Goal: Book appointment/travel/reservation

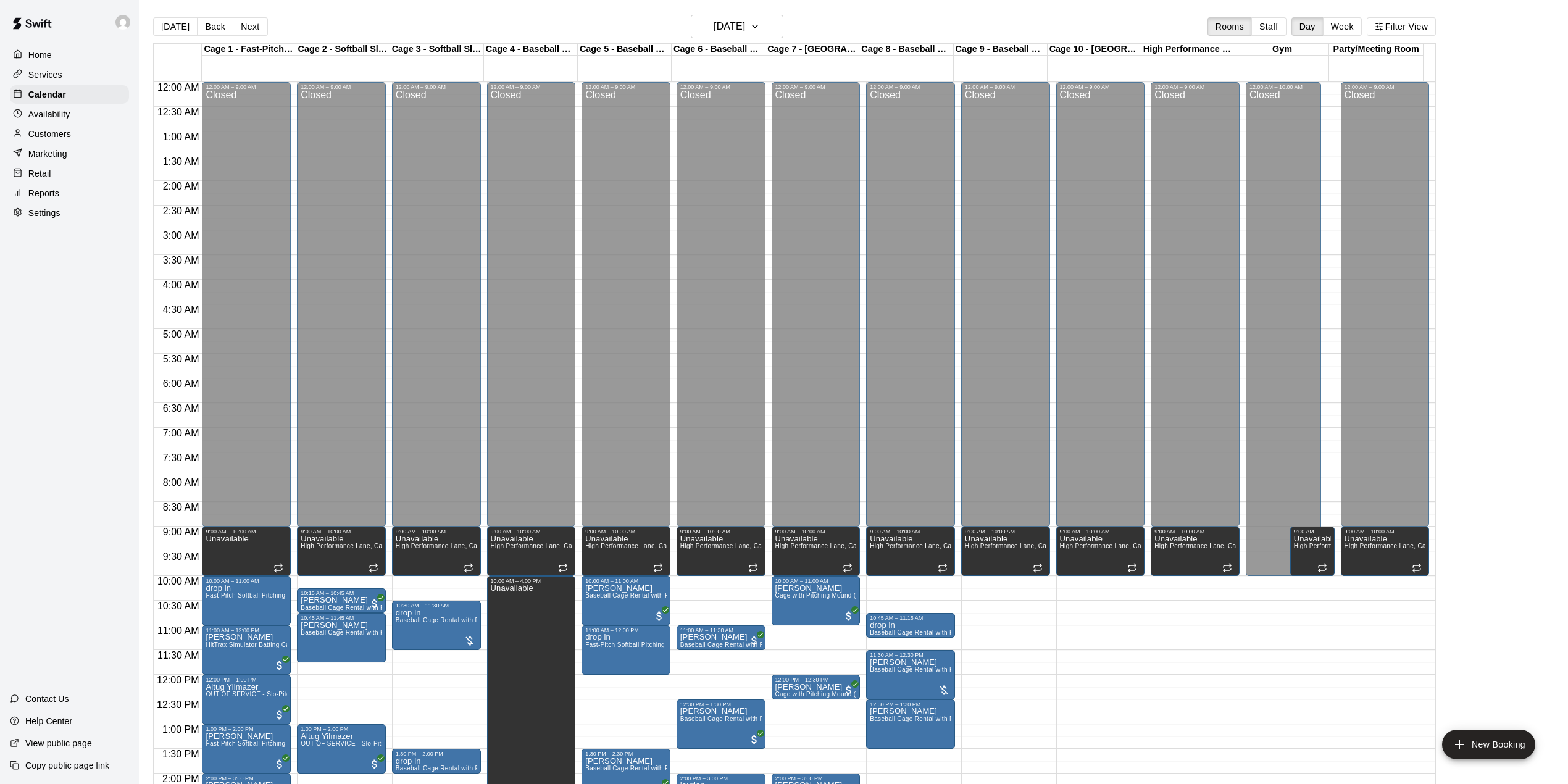
scroll to position [349, 0]
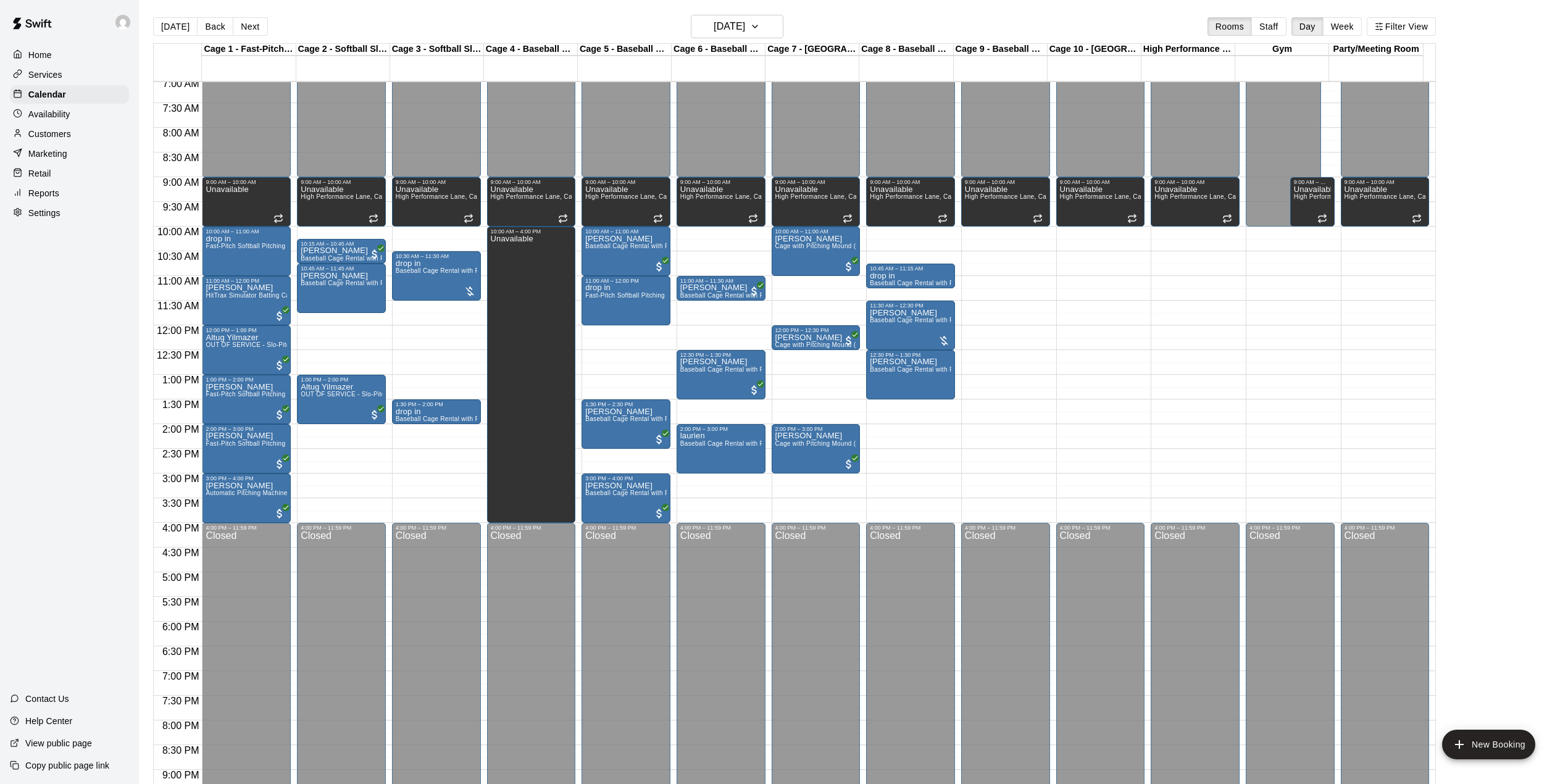
click at [393, 42] on div "[DATE] Back [DATE][DATE] Rooms Staff Day Week Filter View" at bounding box center [794, 29] width 1282 height 28
click at [181, 26] on button "[DATE]" at bounding box center [175, 26] width 45 height 18
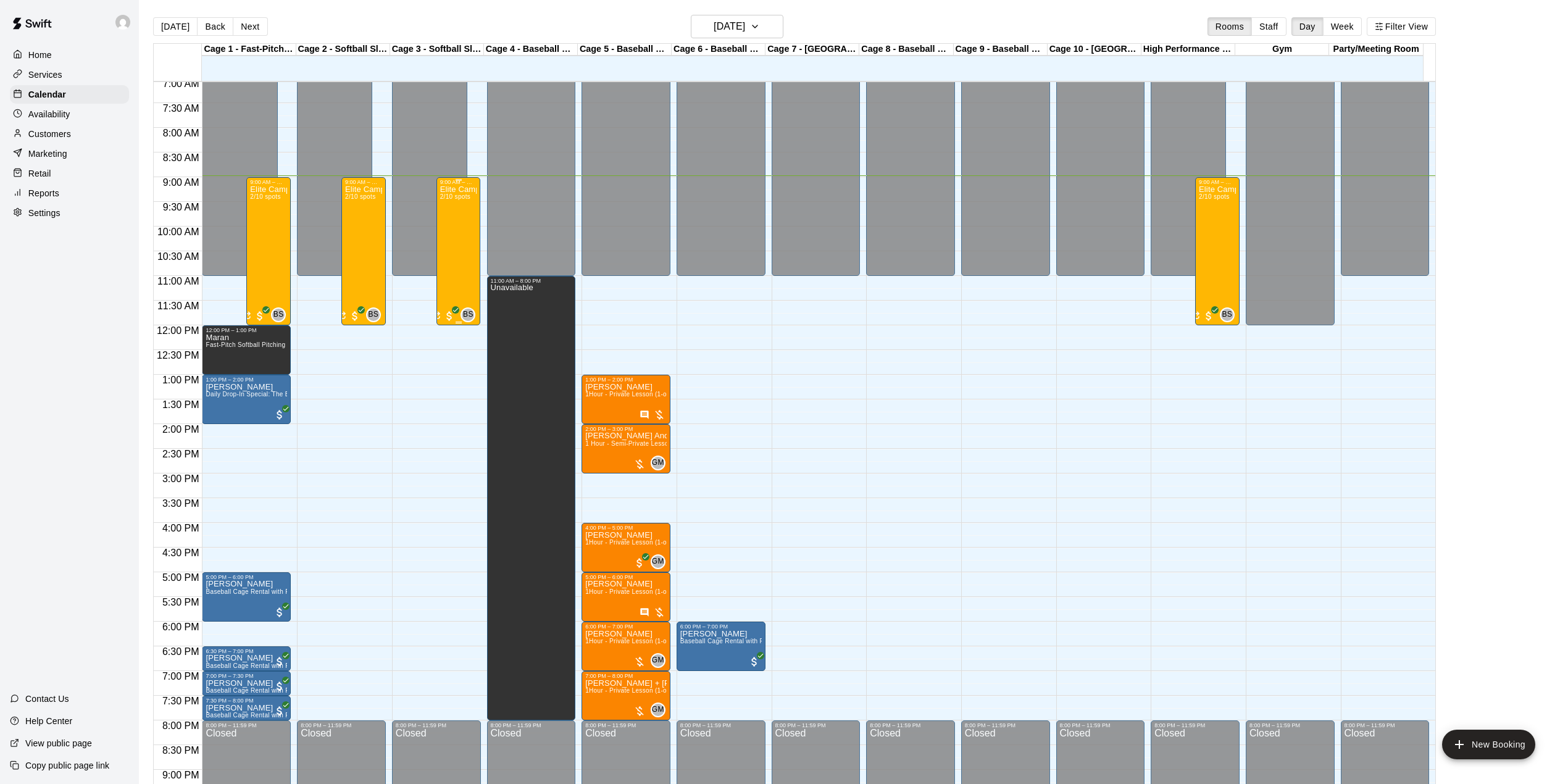
click at [464, 250] on div "Elite Camp -half day 2/10 spots" at bounding box center [459, 577] width 37 height 784
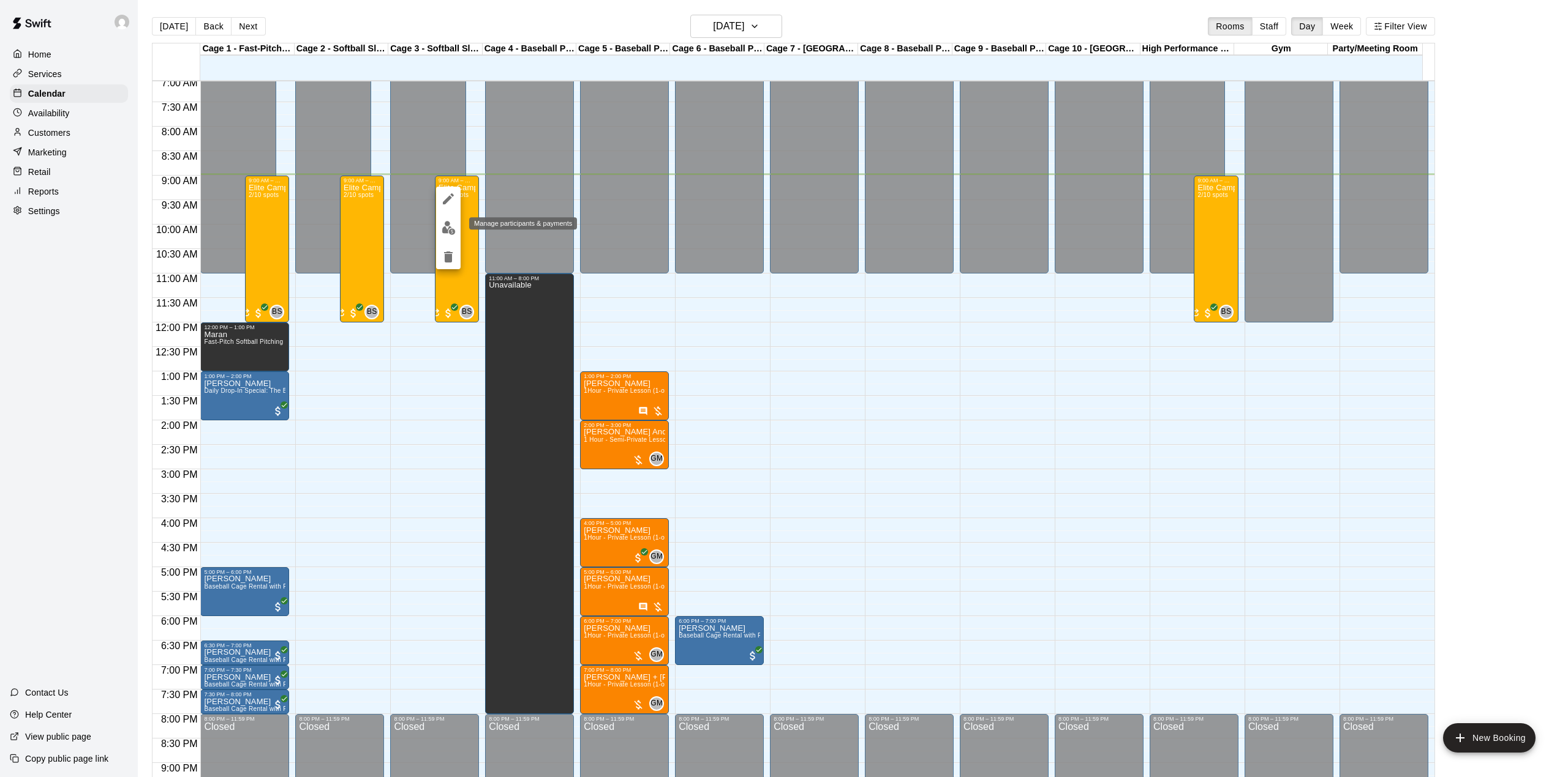
click at [451, 226] on img "edit" at bounding box center [449, 228] width 14 height 14
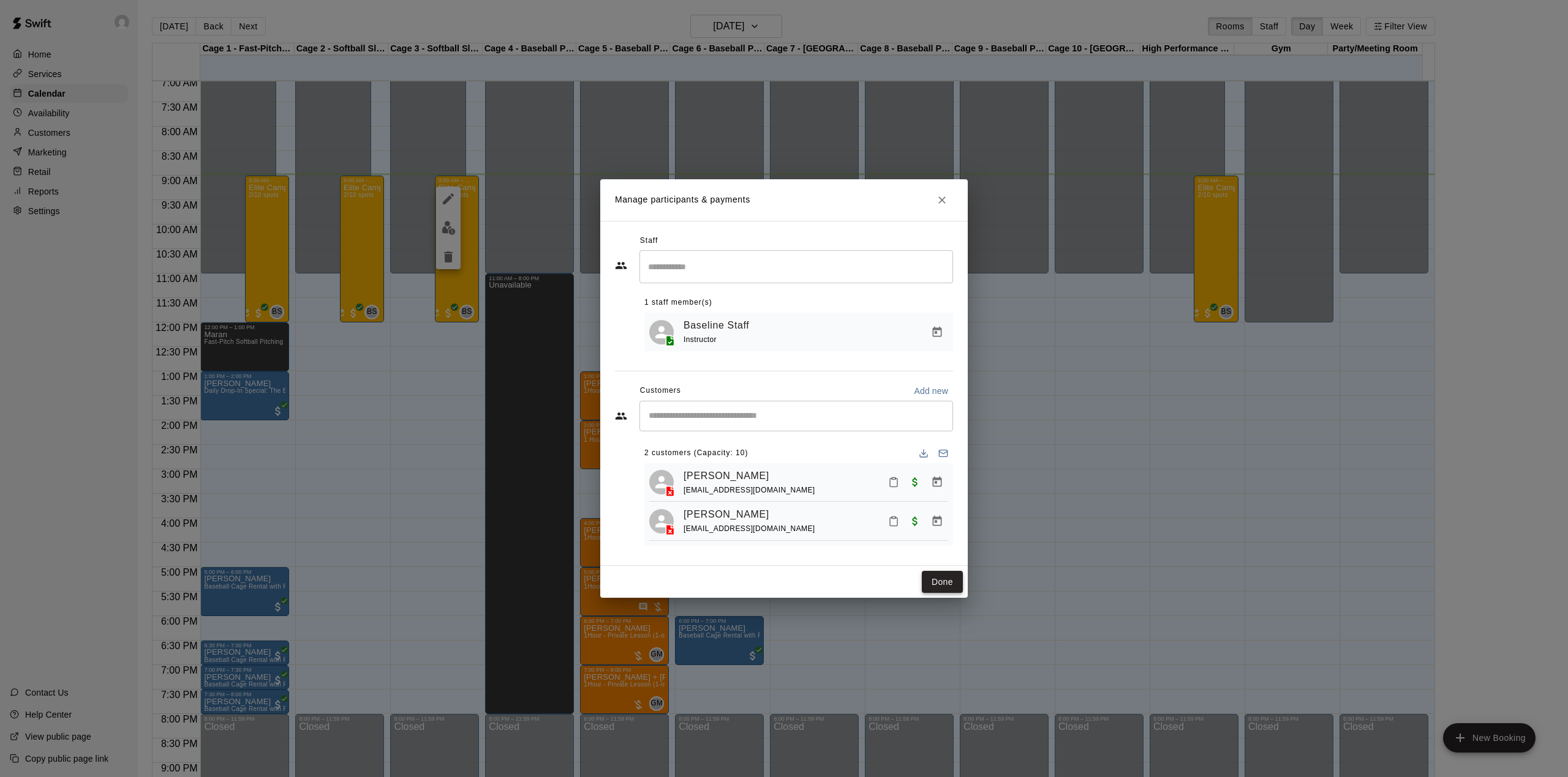
click at [949, 584] on button "Done" at bounding box center [942, 582] width 41 height 23
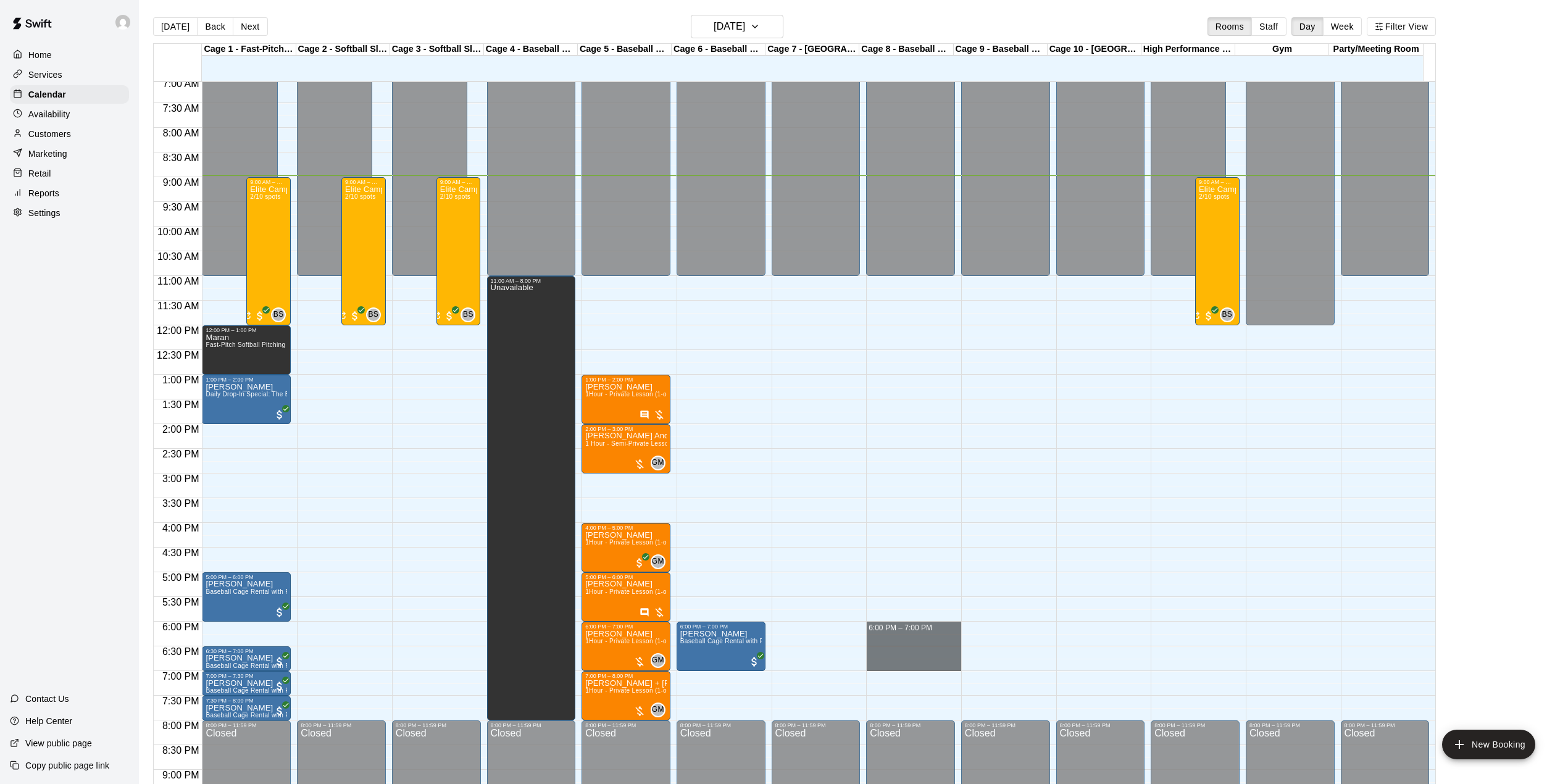
drag, startPoint x: 895, startPoint y: 628, endPoint x: 899, endPoint y: 663, distance: 35.2
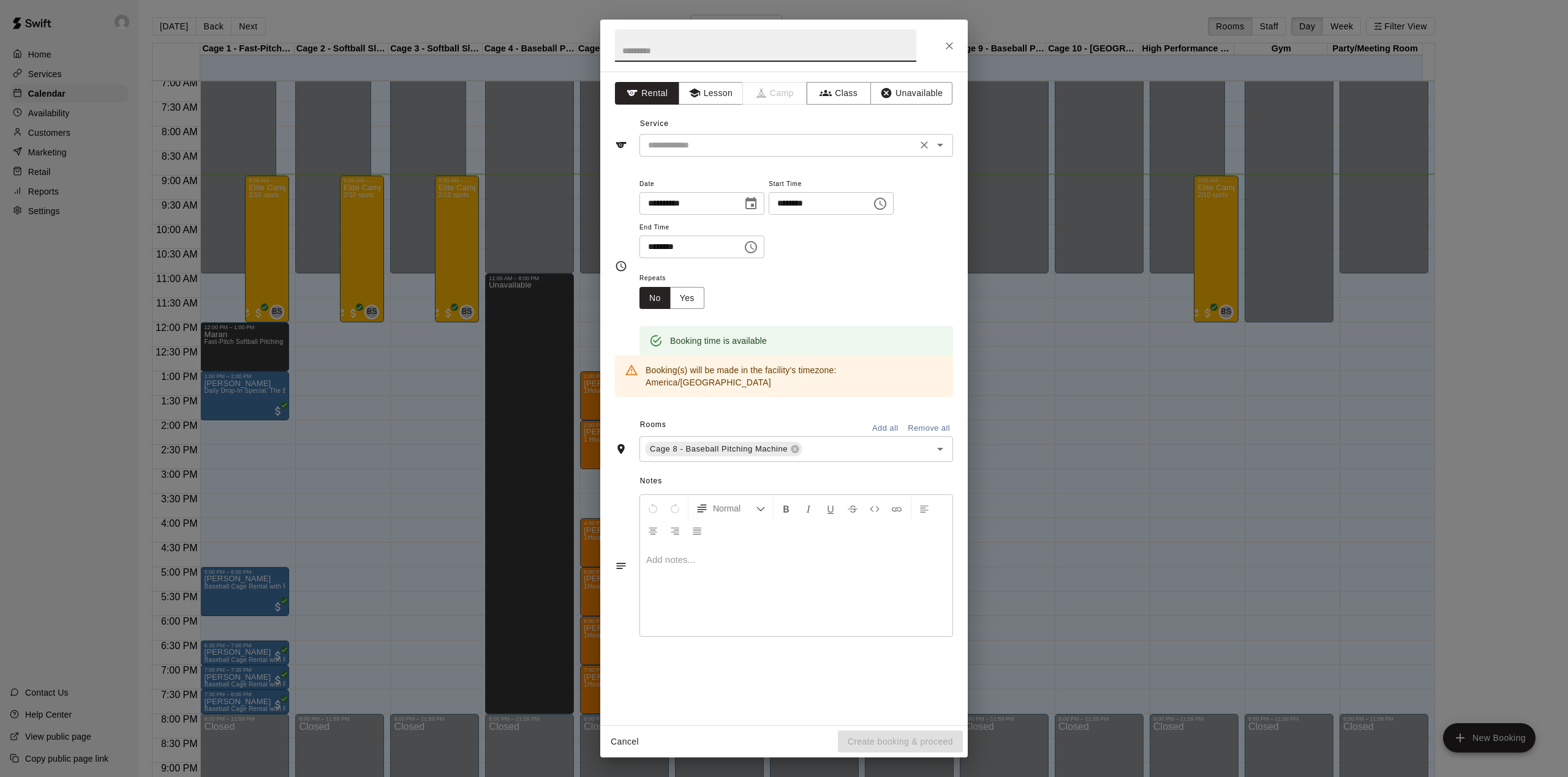
click at [761, 152] on input "text" at bounding box center [777, 146] width 270 height 16
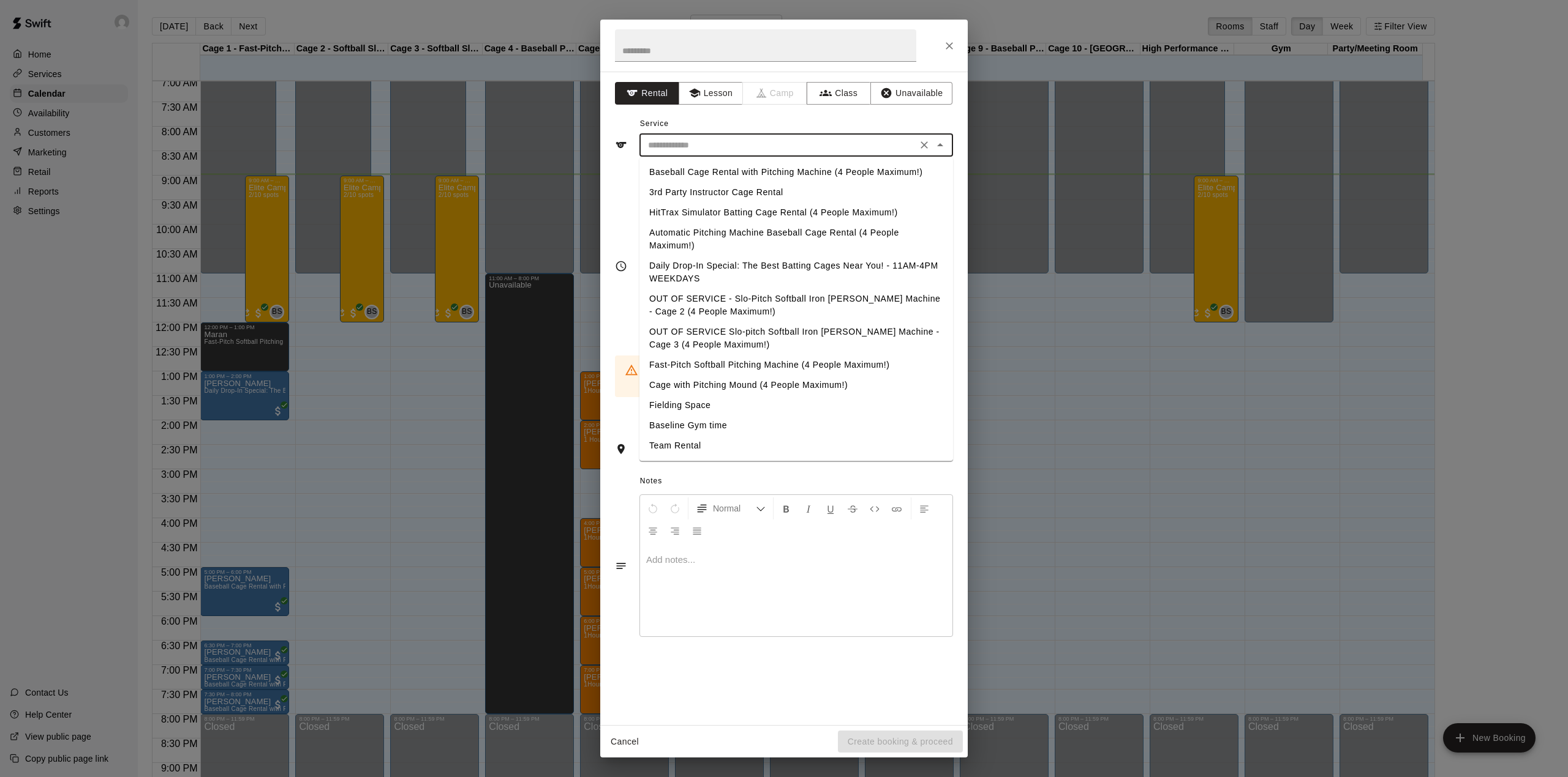
click at [769, 175] on li "Baseball Cage Rental with Pitching Machine (4 People Maximum!)" at bounding box center [796, 172] width 314 height 20
type input "**********"
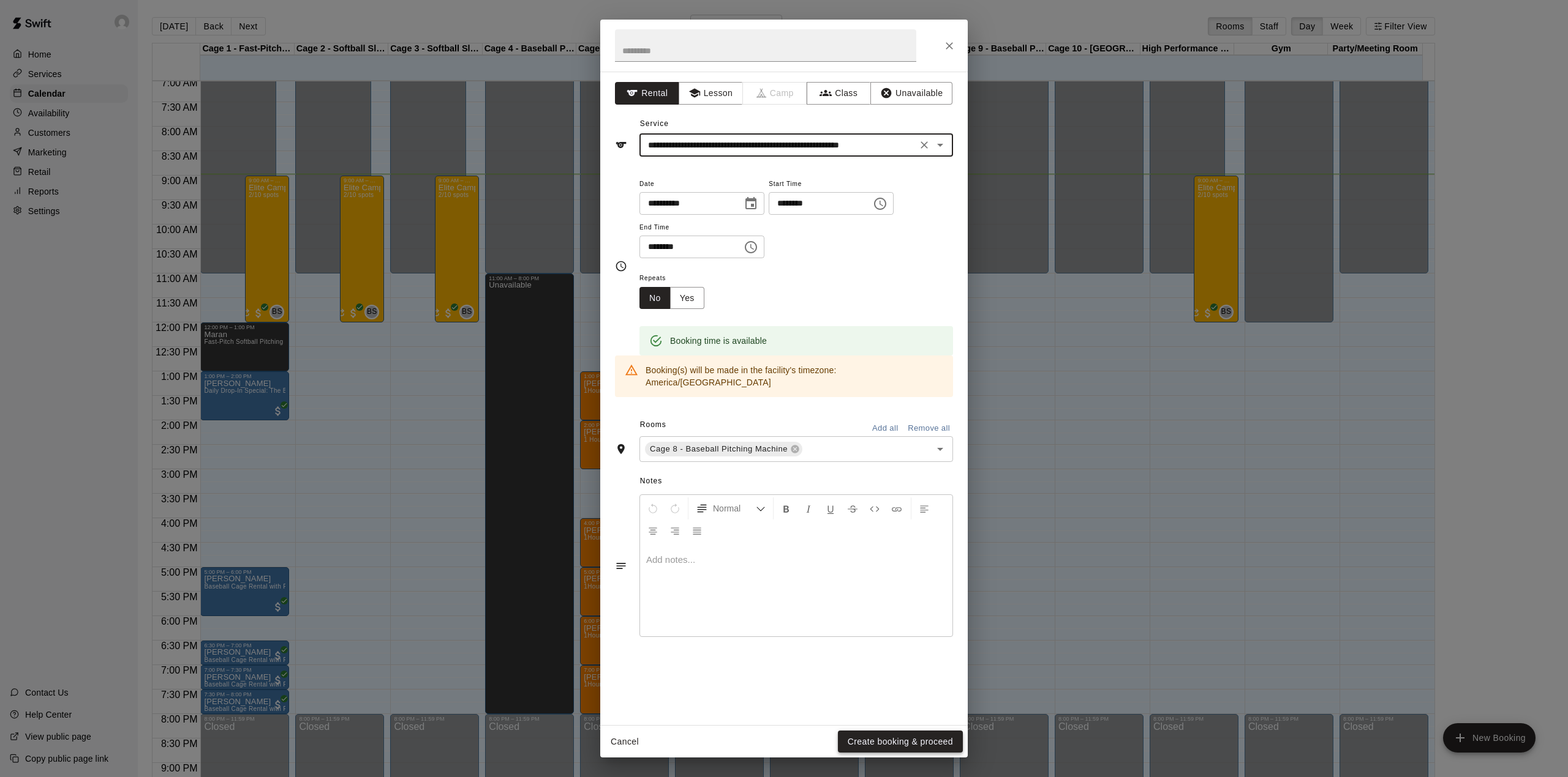
click at [865, 739] on button "Create booking & proceed" at bounding box center [901, 742] width 125 height 23
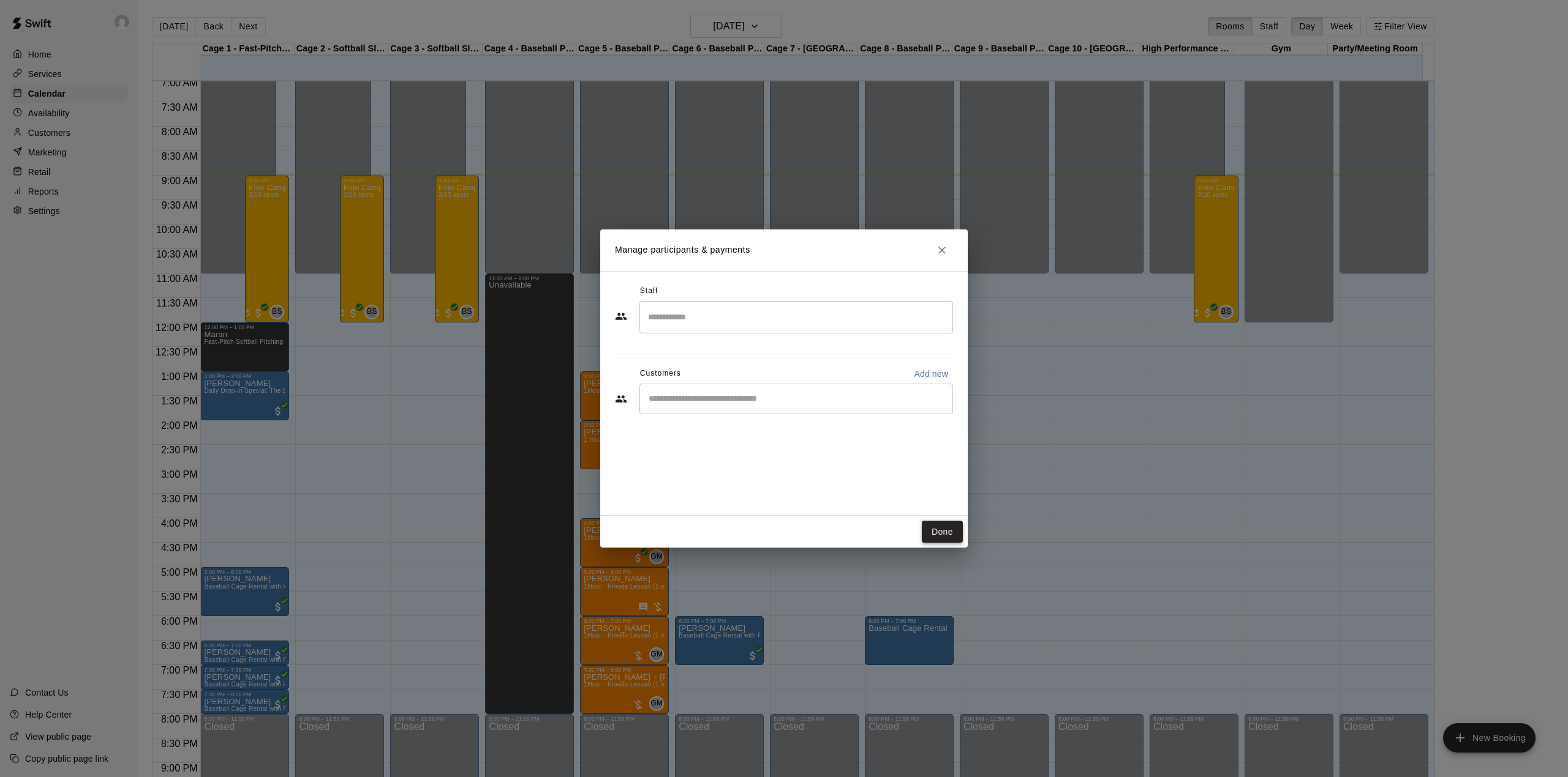
click at [941, 524] on button "Done" at bounding box center [942, 532] width 41 height 23
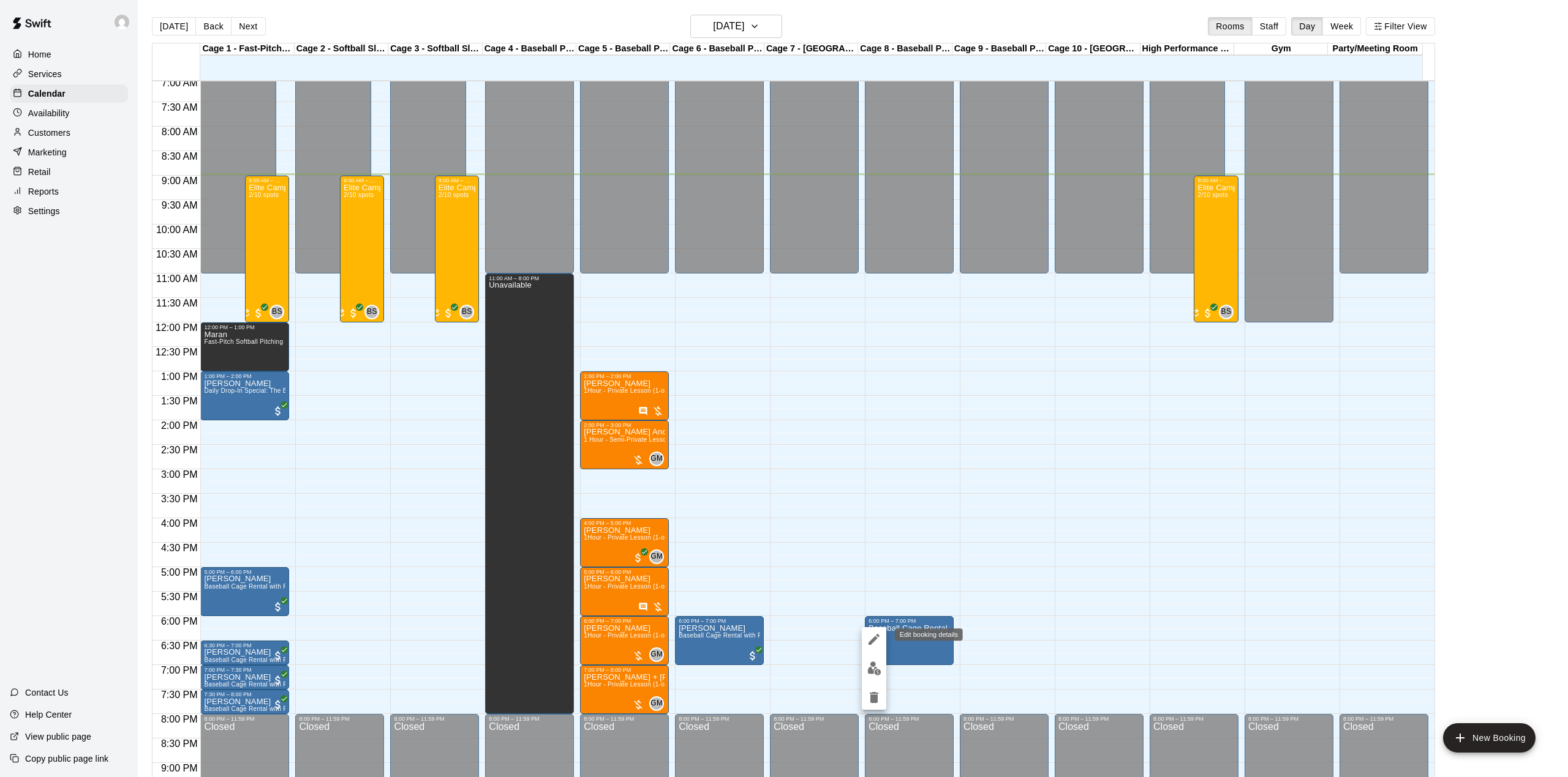
click at [871, 644] on icon "edit" at bounding box center [874, 640] width 15 height 15
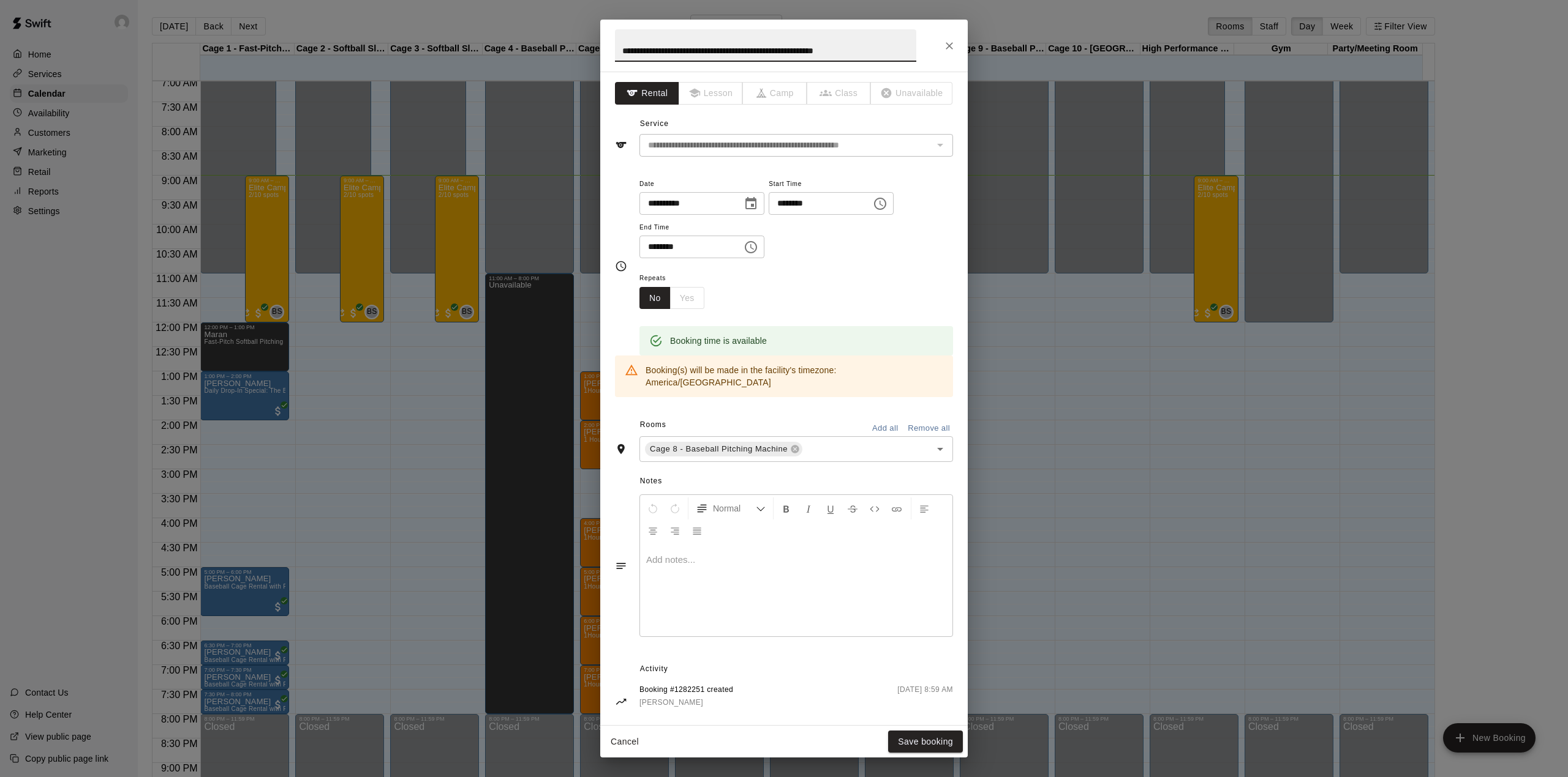
drag, startPoint x: 895, startPoint y: 54, endPoint x: 490, endPoint y: 49, distance: 405.0
click at [490, 49] on div "**********" at bounding box center [784, 388] width 1568 height 777
click at [953, 44] on icon "Close" at bounding box center [949, 46] width 12 height 12
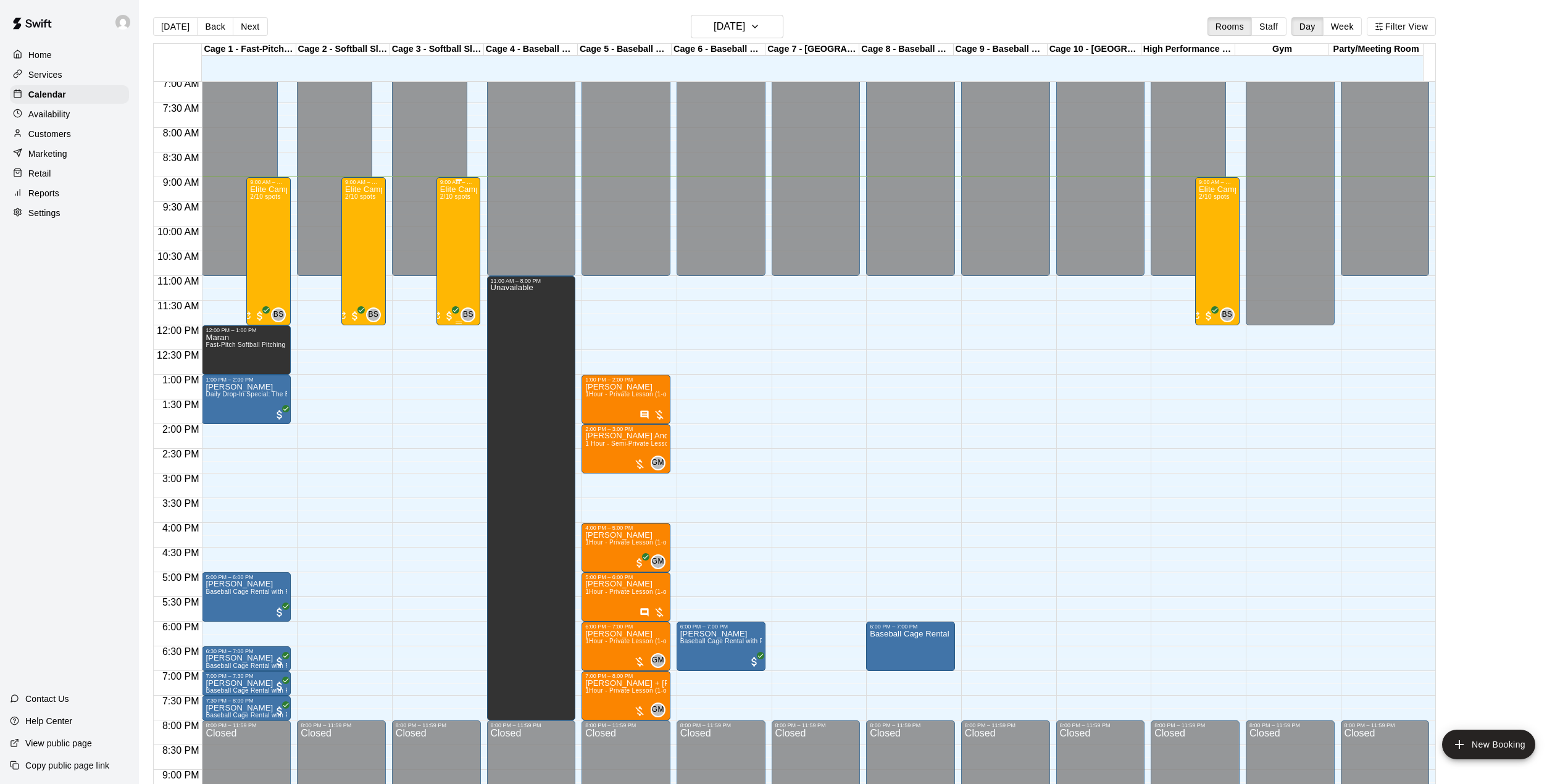
click at [465, 248] on div "Elite Camp -half day 2/10 spots" at bounding box center [459, 577] width 37 height 784
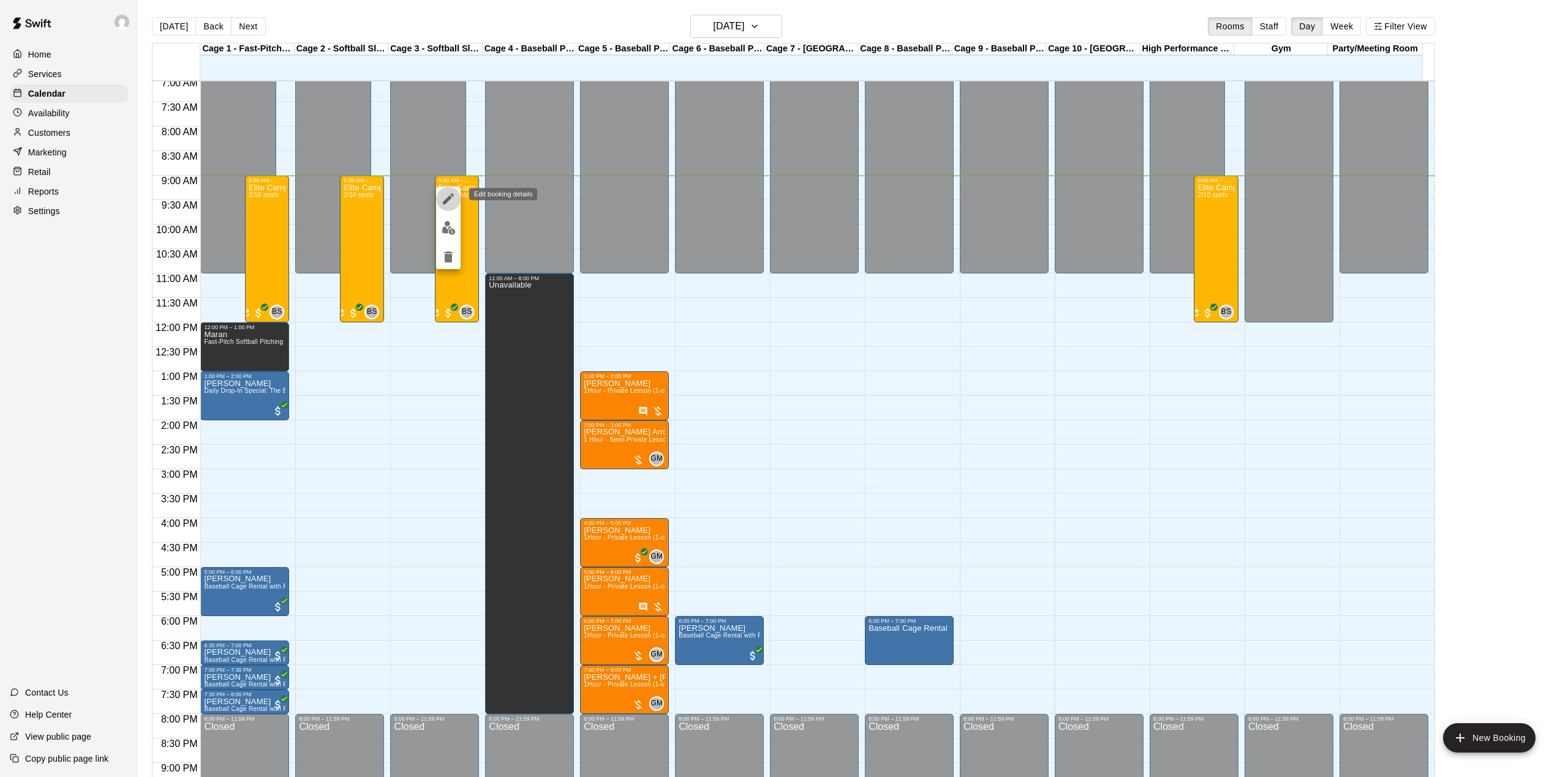
click at [452, 203] on icon "edit" at bounding box center [448, 198] width 15 height 15
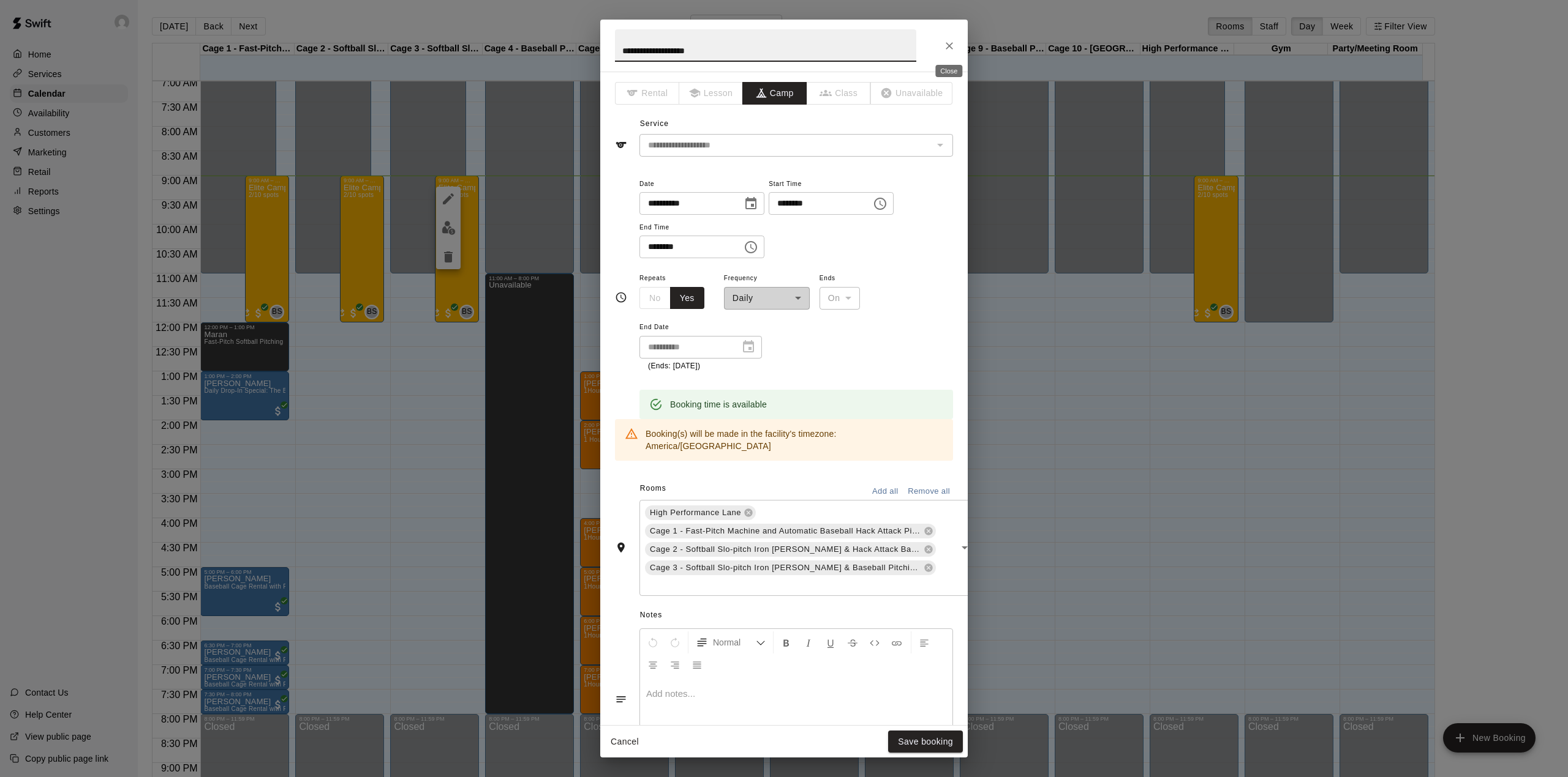
click at [945, 52] on button "Close" at bounding box center [949, 46] width 22 height 22
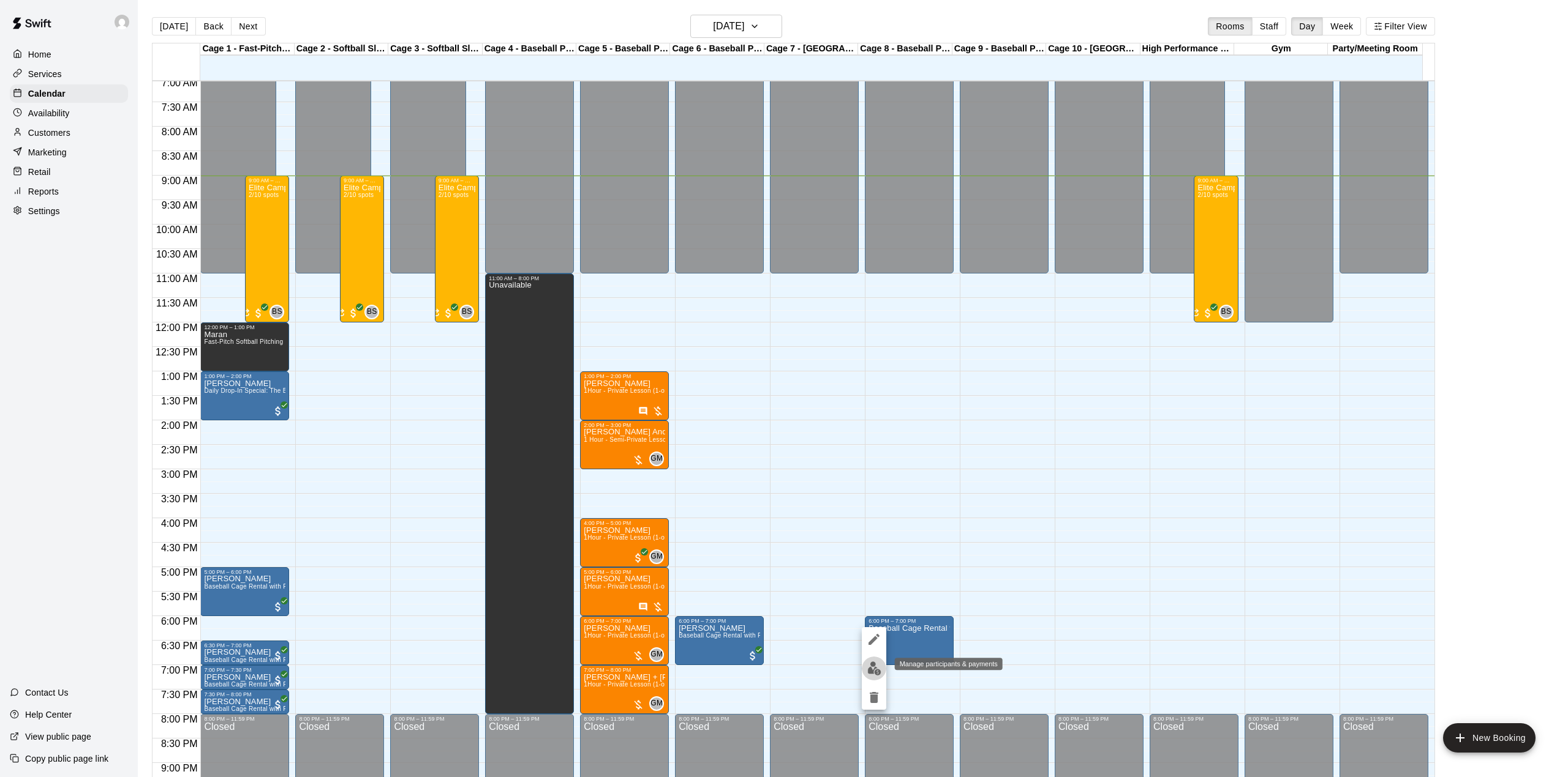
click at [872, 659] on button "edit" at bounding box center [874, 668] width 25 height 24
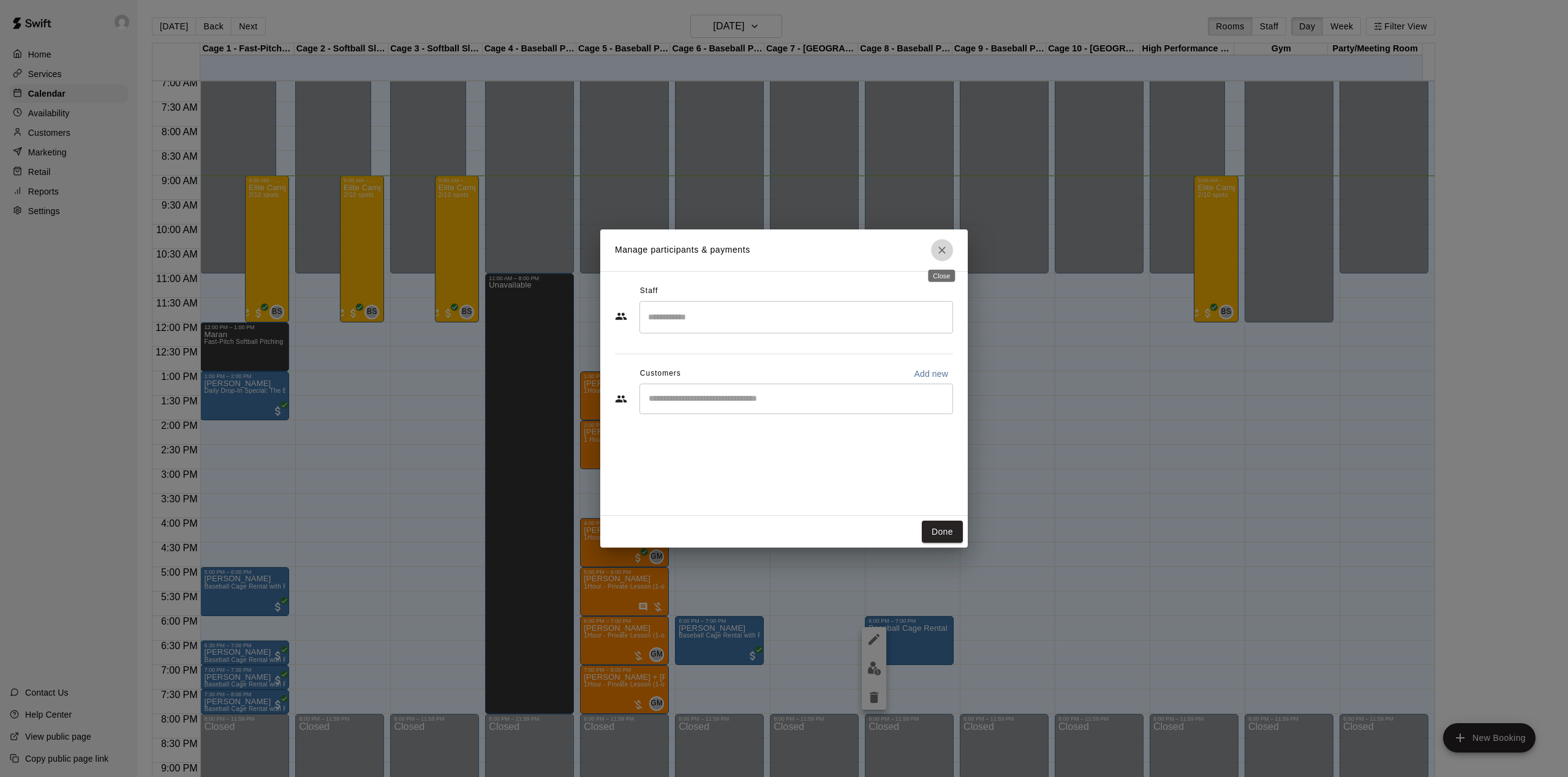
click at [949, 249] on button "Close" at bounding box center [942, 251] width 22 height 22
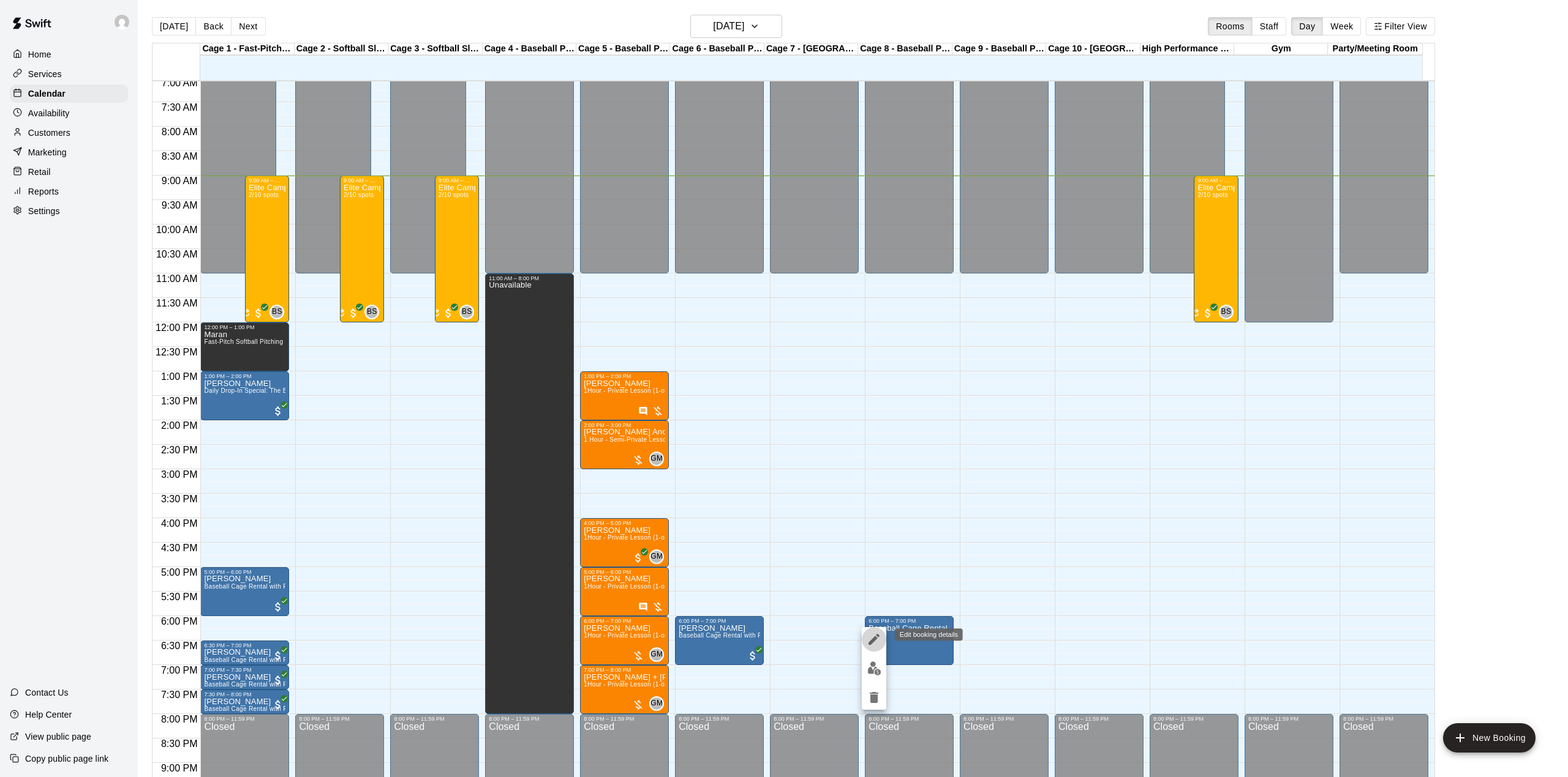
click at [868, 637] on icon "edit" at bounding box center [874, 640] width 15 height 15
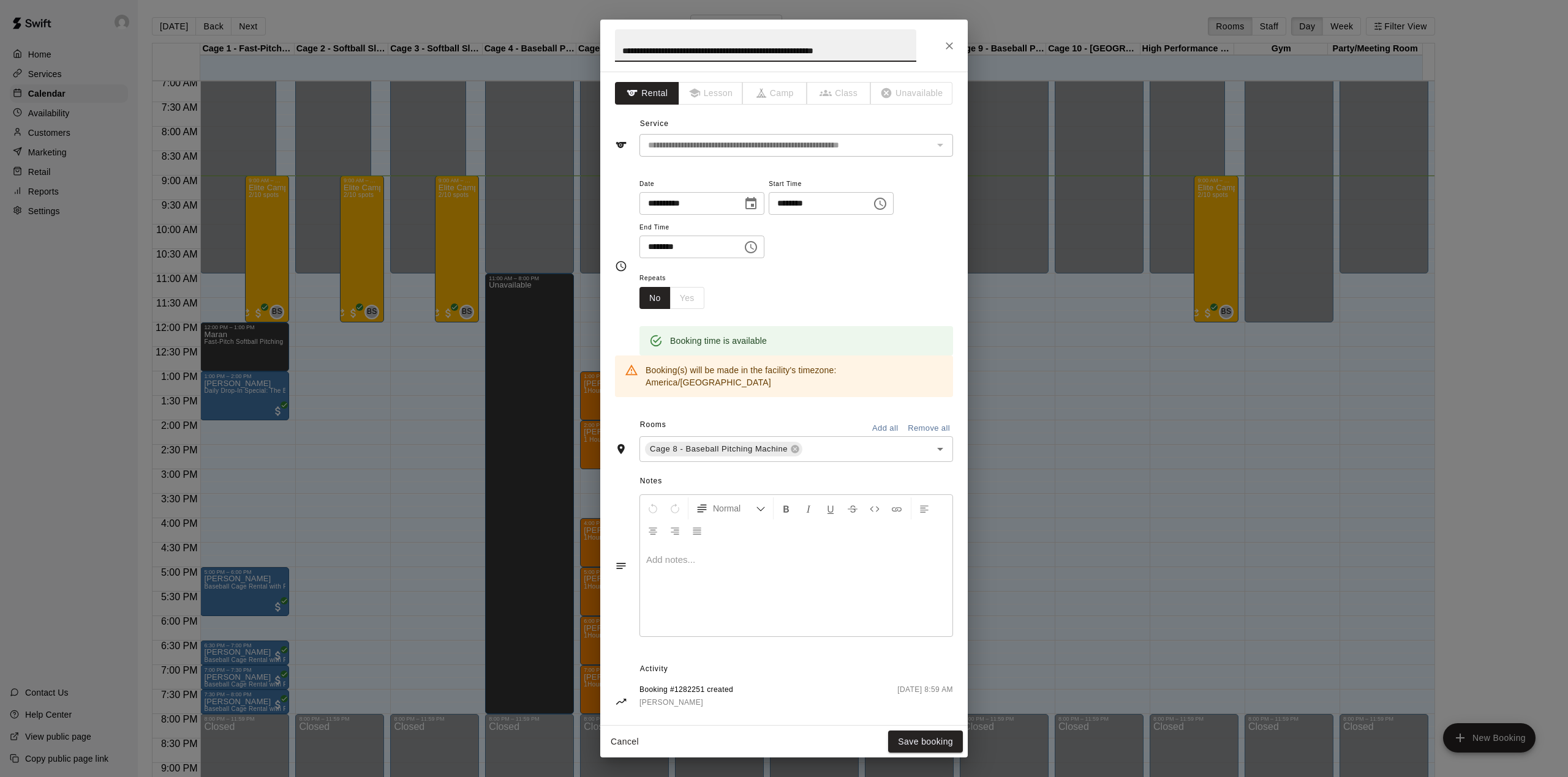
drag, startPoint x: 909, startPoint y: 47, endPoint x: 474, endPoint y: 79, distance: 436.2
click at [474, 79] on div "**********" at bounding box center [784, 388] width 1568 height 777
type input "**********"
click at [919, 740] on button "Save booking" at bounding box center [925, 742] width 75 height 23
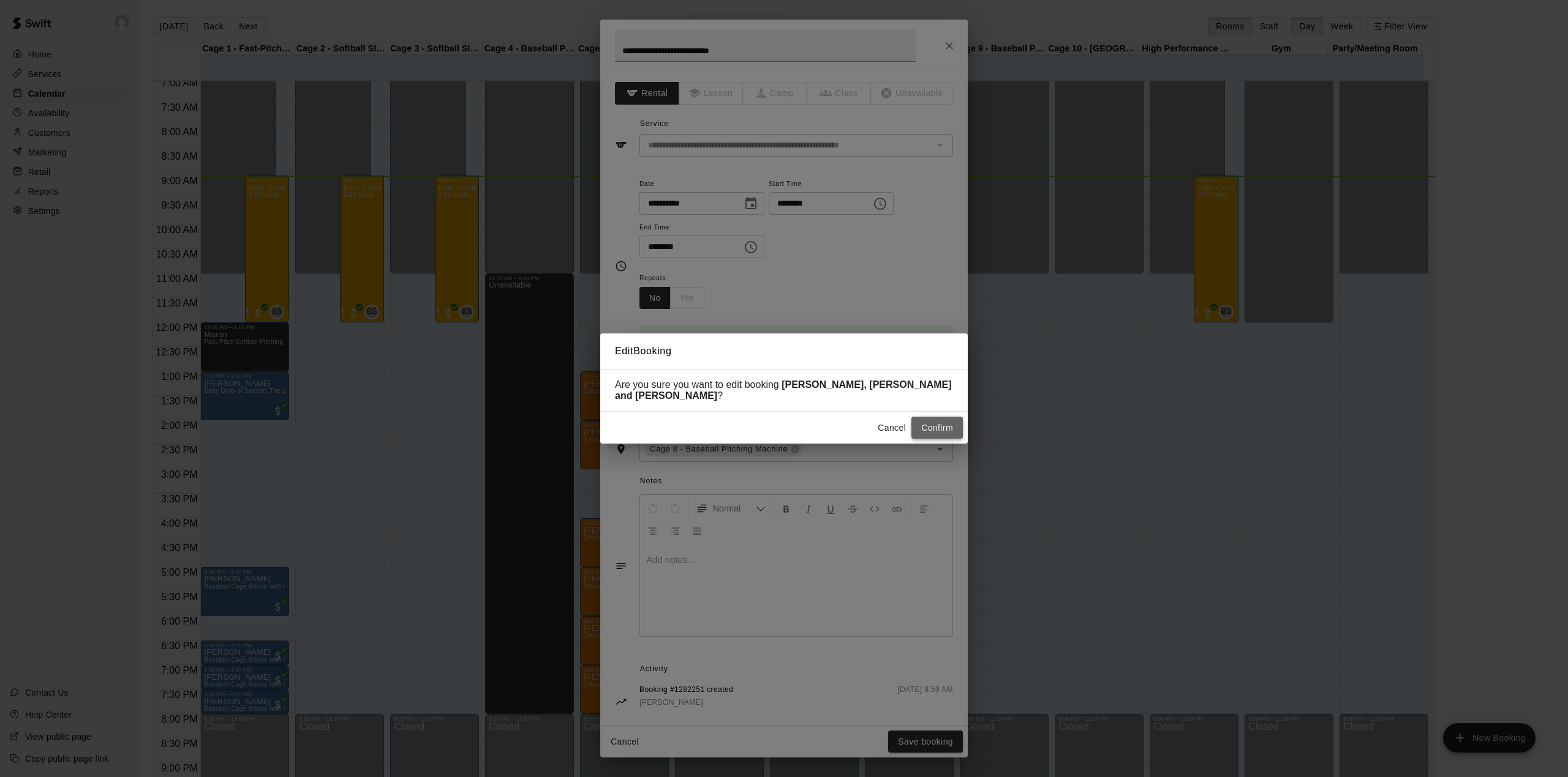
click at [925, 417] on button "Confirm" at bounding box center [936, 428] width 51 height 23
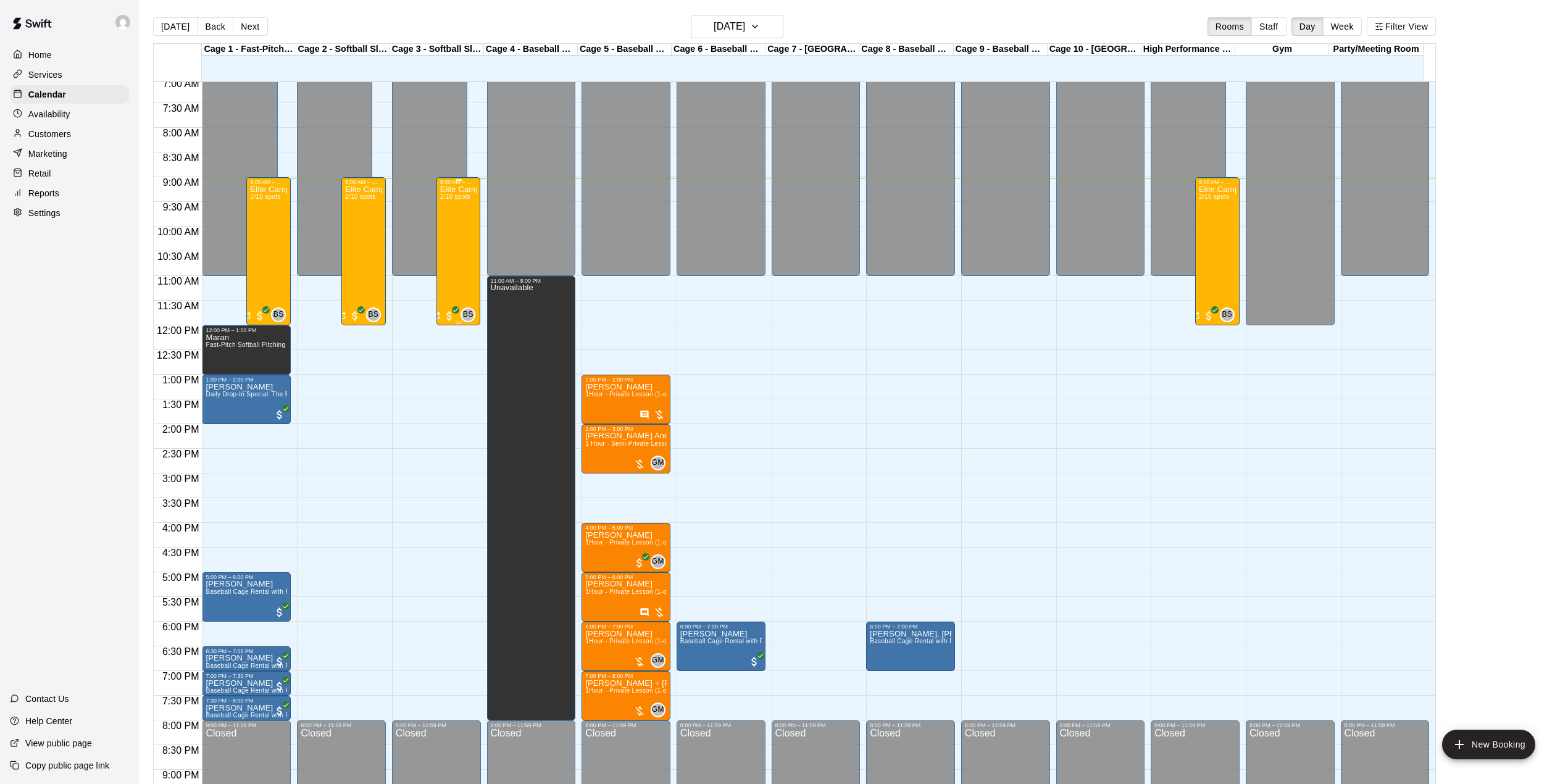
click at [464, 255] on div "Elite Camp -half day 2/10 spots" at bounding box center [459, 577] width 37 height 784
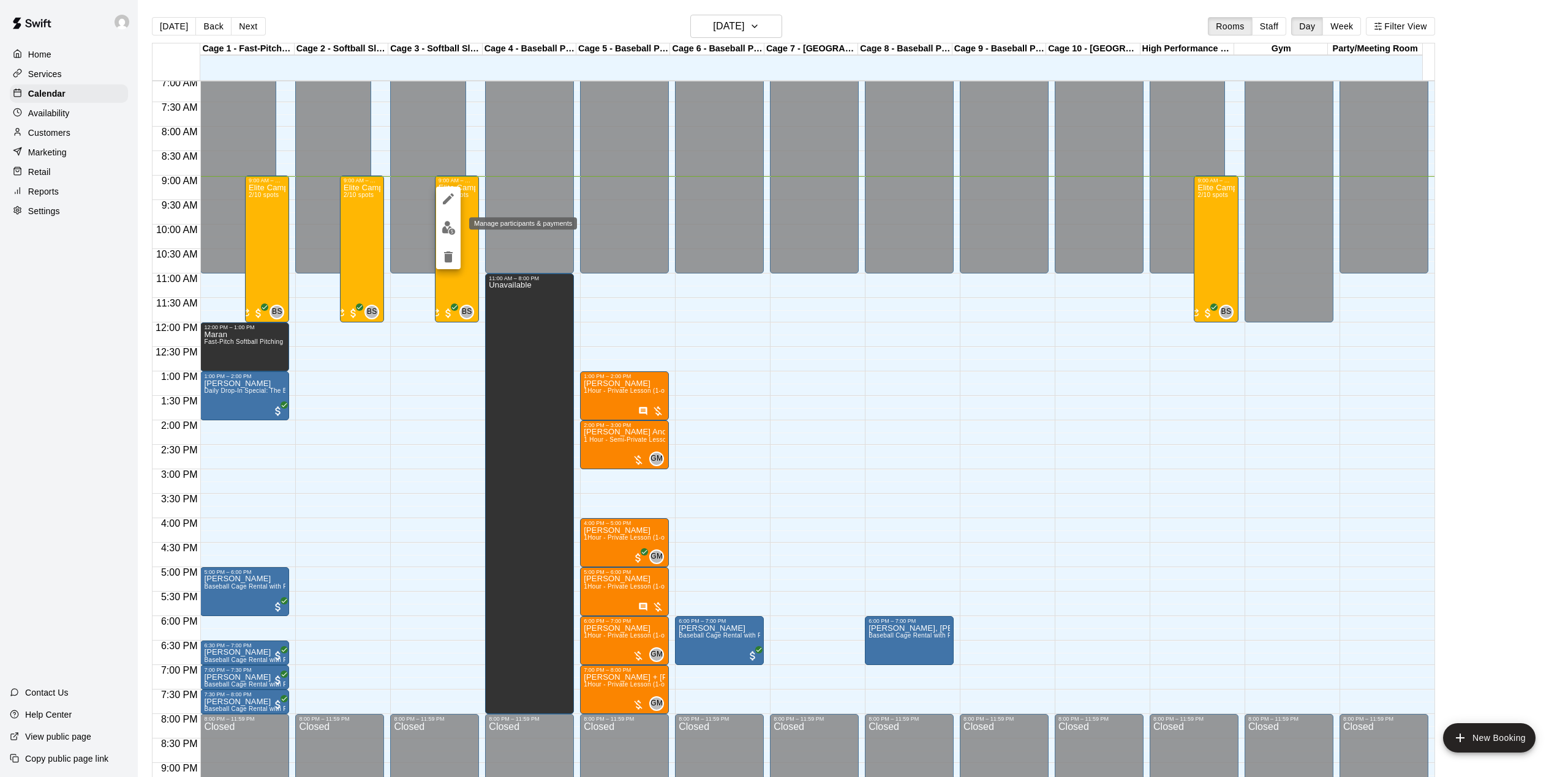
click at [455, 226] on img "edit" at bounding box center [449, 228] width 14 height 14
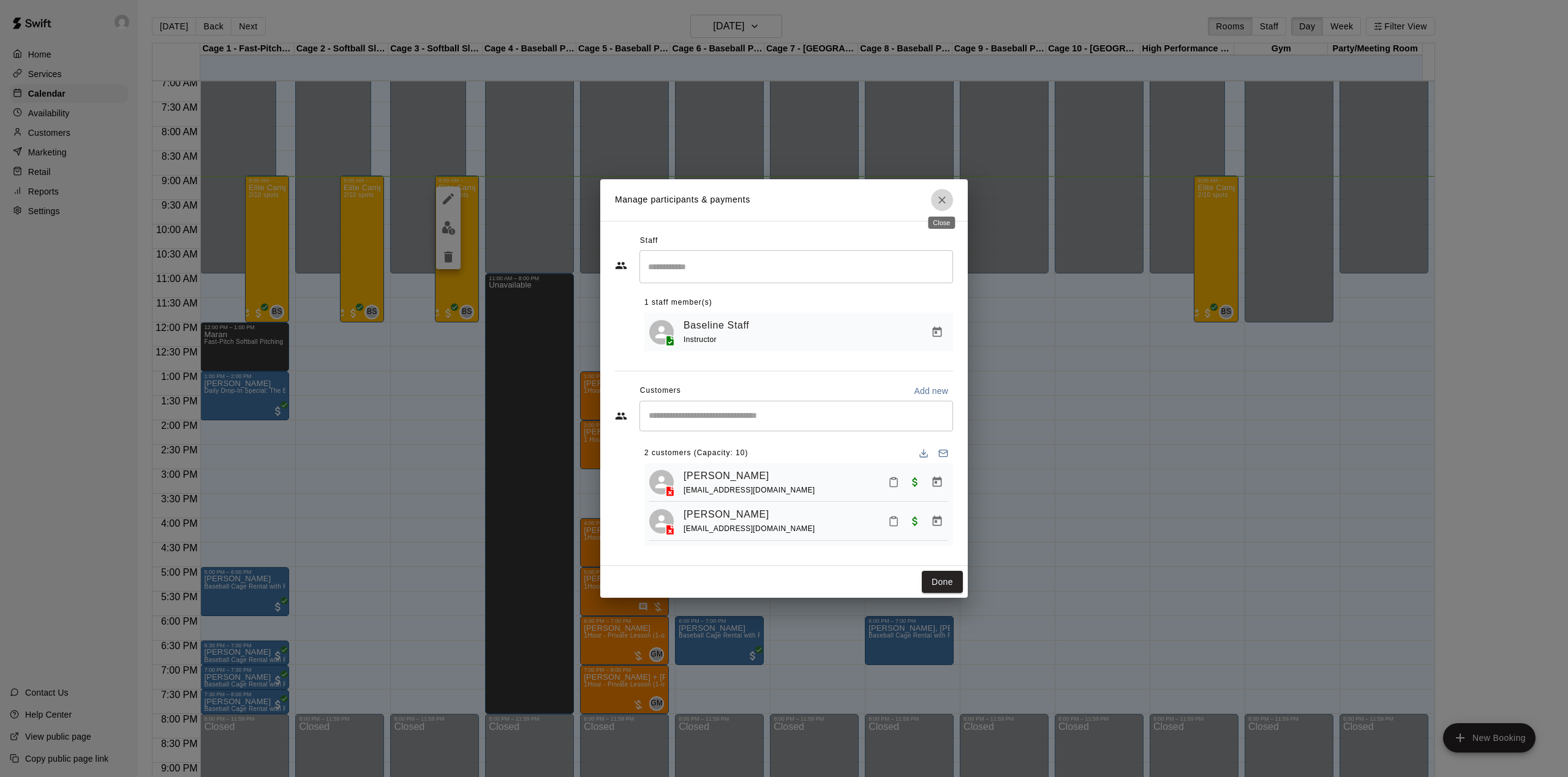
click at [942, 197] on icon "Close" at bounding box center [942, 200] width 7 height 7
